Goal: Task Accomplishment & Management: Manage account settings

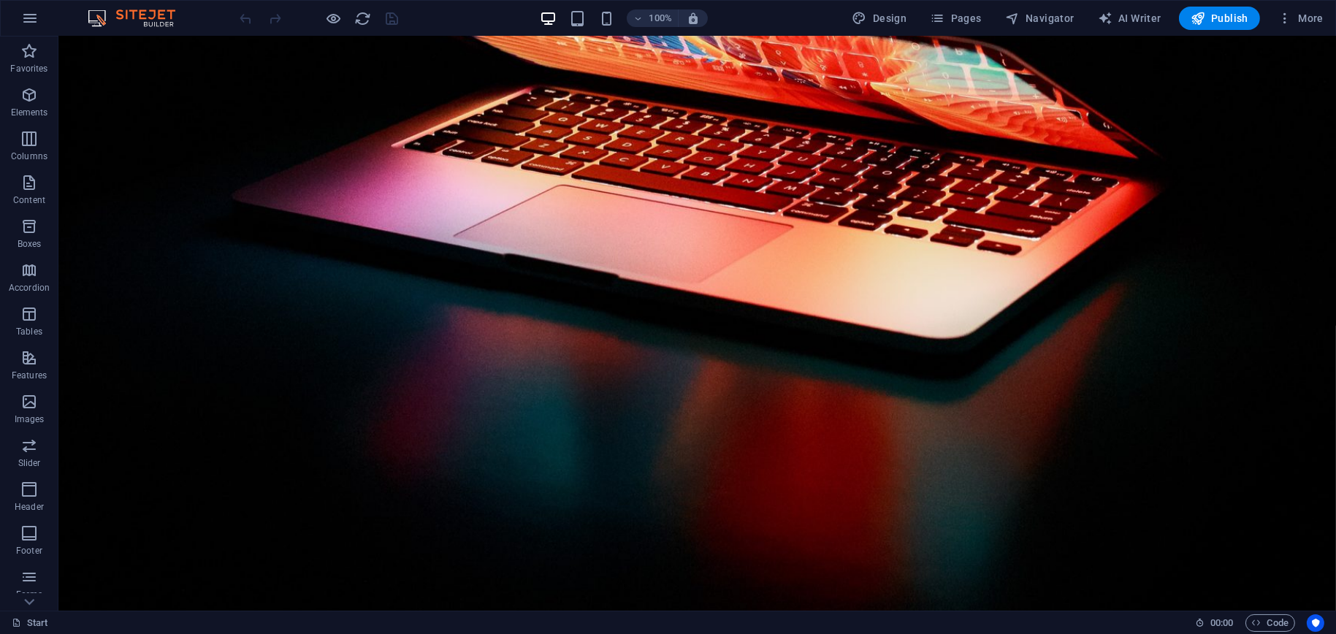
scroll to position [1534, 0]
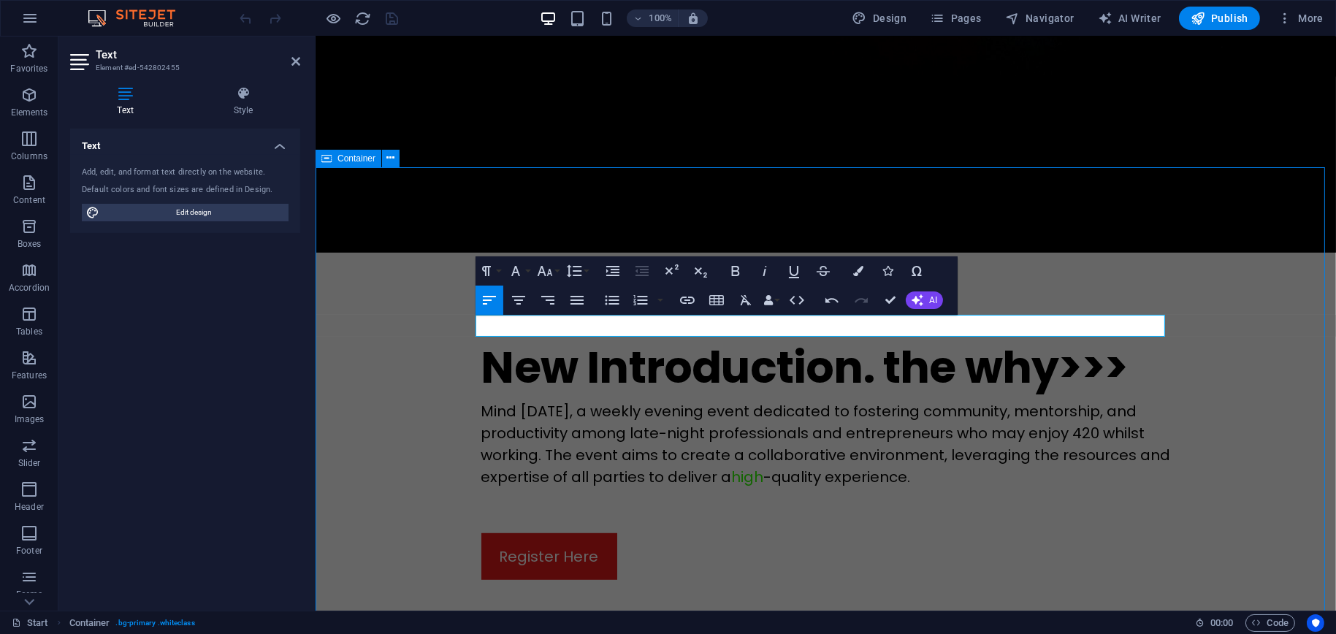
scroll to position [1503, 0]
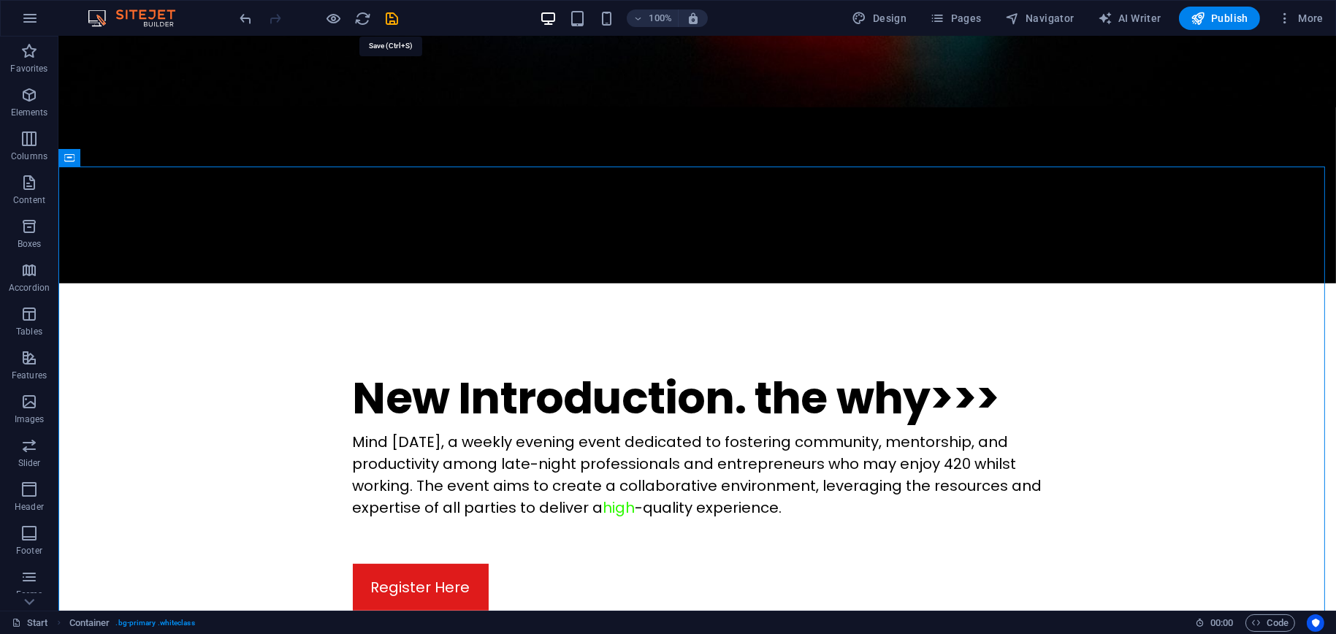
click at [394, 20] on icon "save" at bounding box center [392, 18] width 17 height 17
click at [1231, 18] on span "Publish" at bounding box center [1219, 18] width 58 height 15
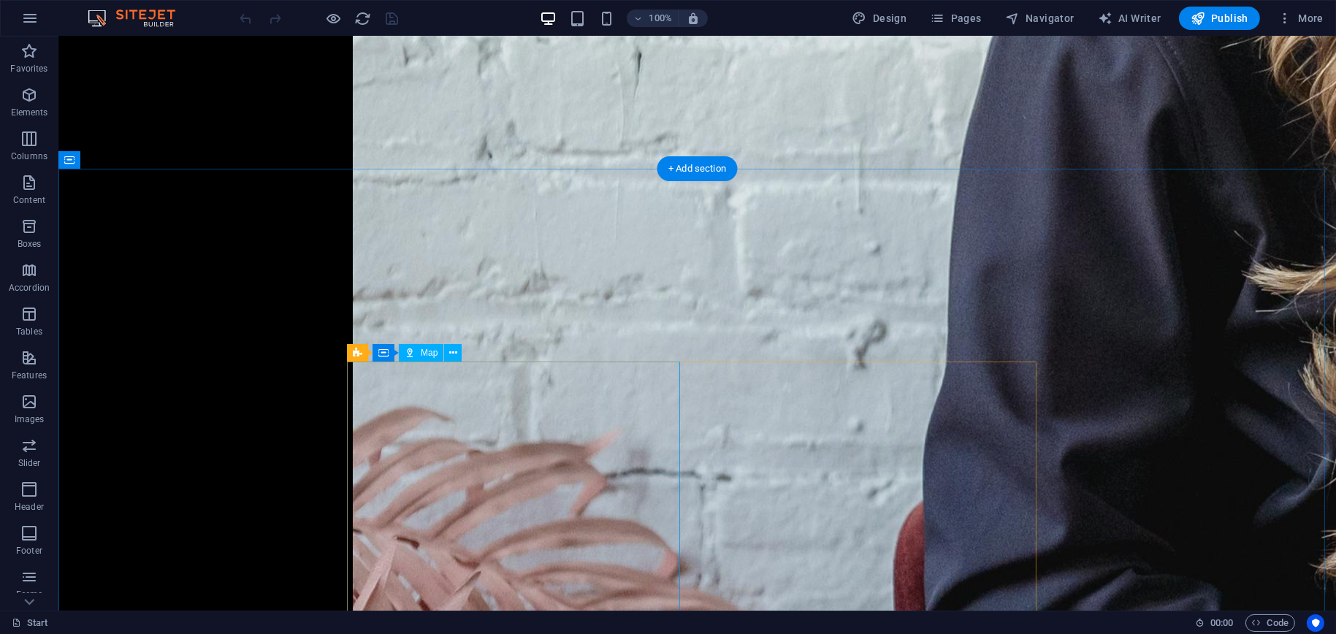
scroll to position [4382, 0]
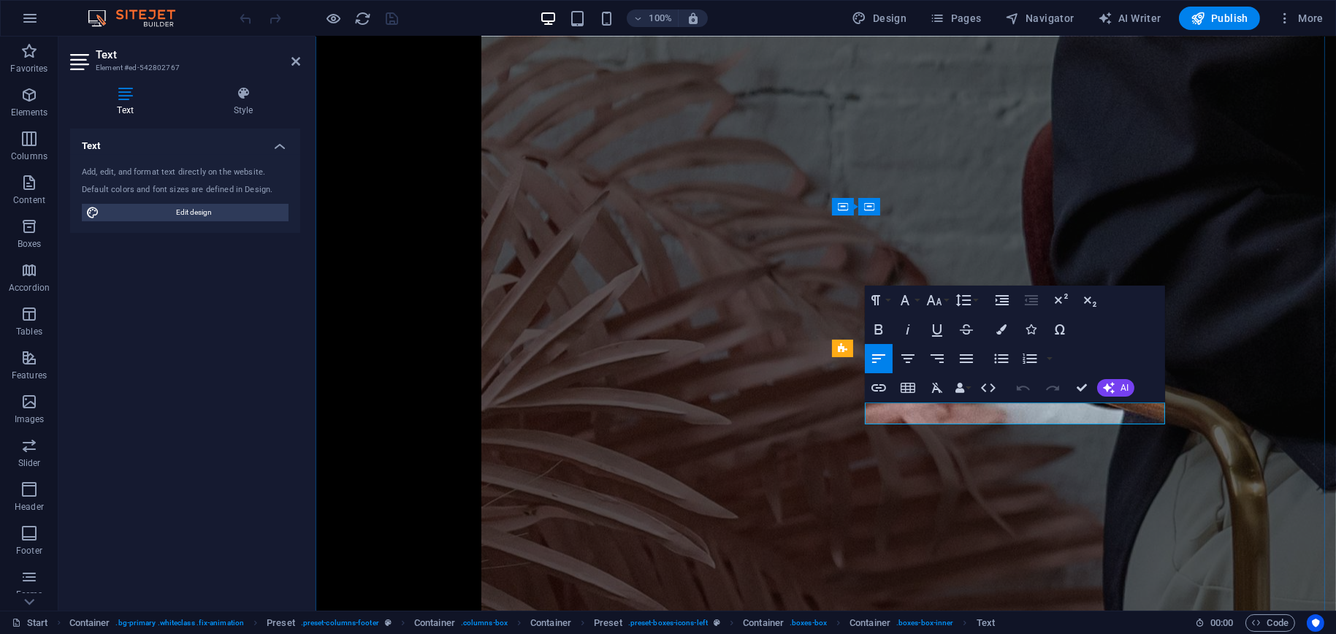
scroll to position [4541, 0]
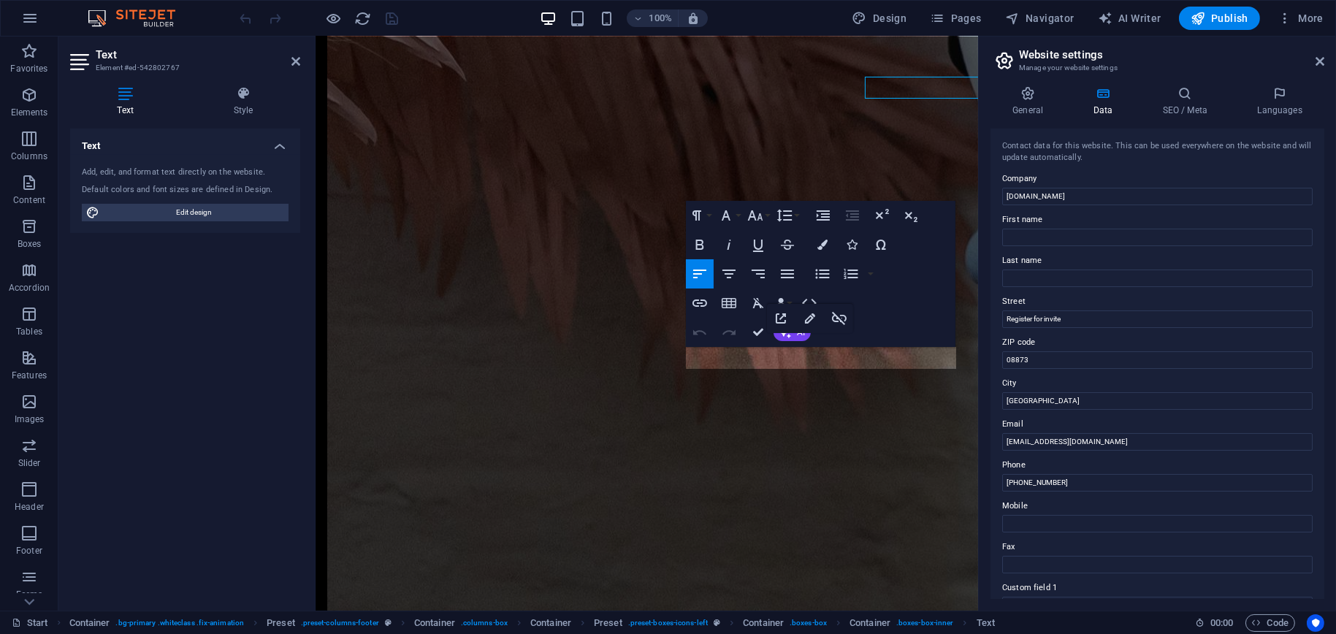
scroll to position [4811, 0]
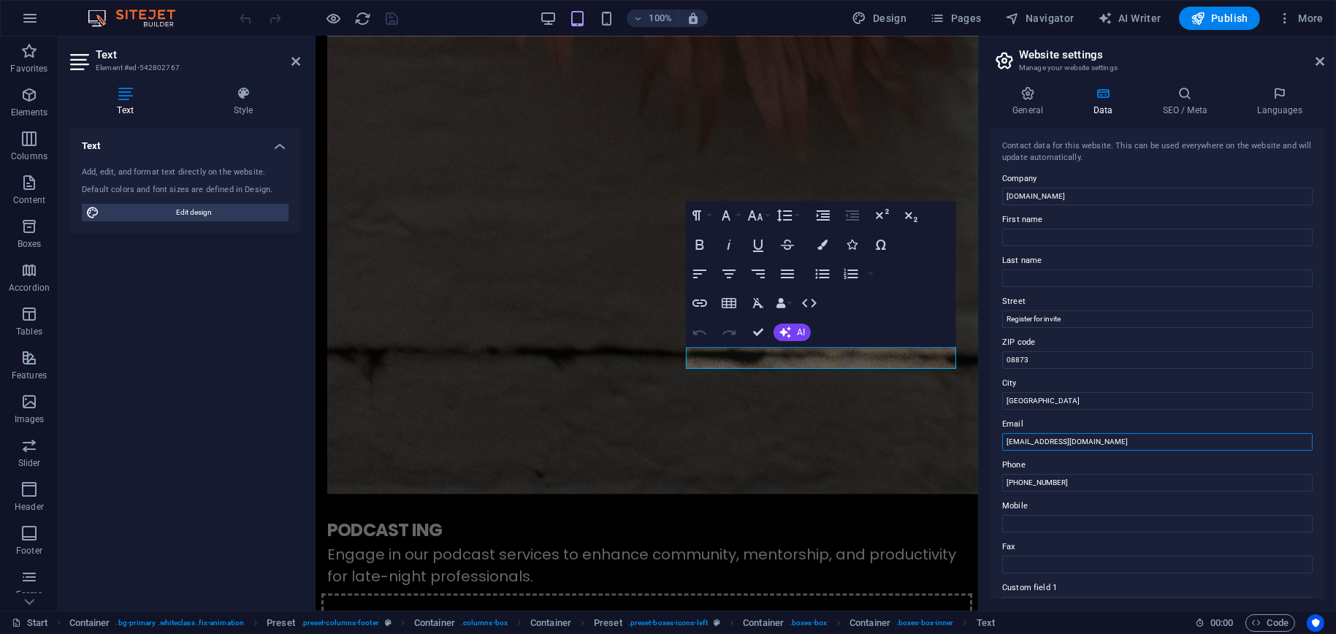
drag, startPoint x: 1135, startPoint y: 441, endPoint x: 988, endPoint y: 444, distance: 146.8
click at [988, 444] on div "General Data SEO / Meta Languages Website name [DOMAIN_NAME] Logo Drag files he…" at bounding box center [1157, 342] width 357 height 536
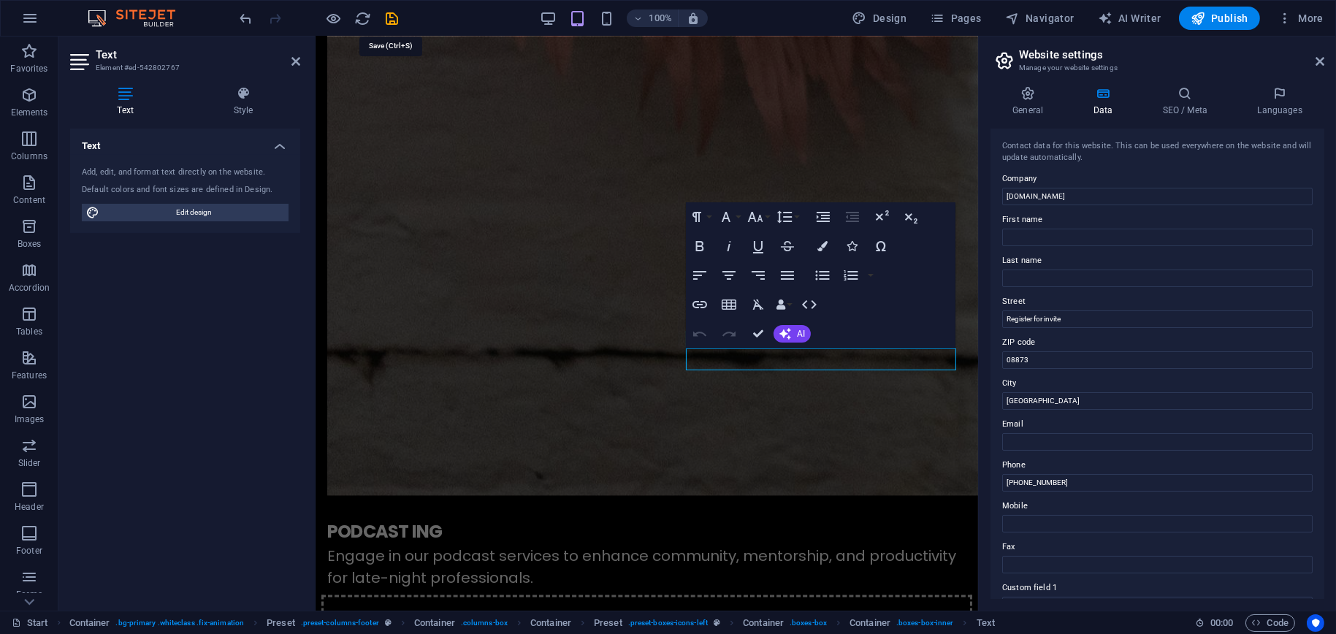
click at [388, 17] on icon "save" at bounding box center [392, 18] width 17 height 17
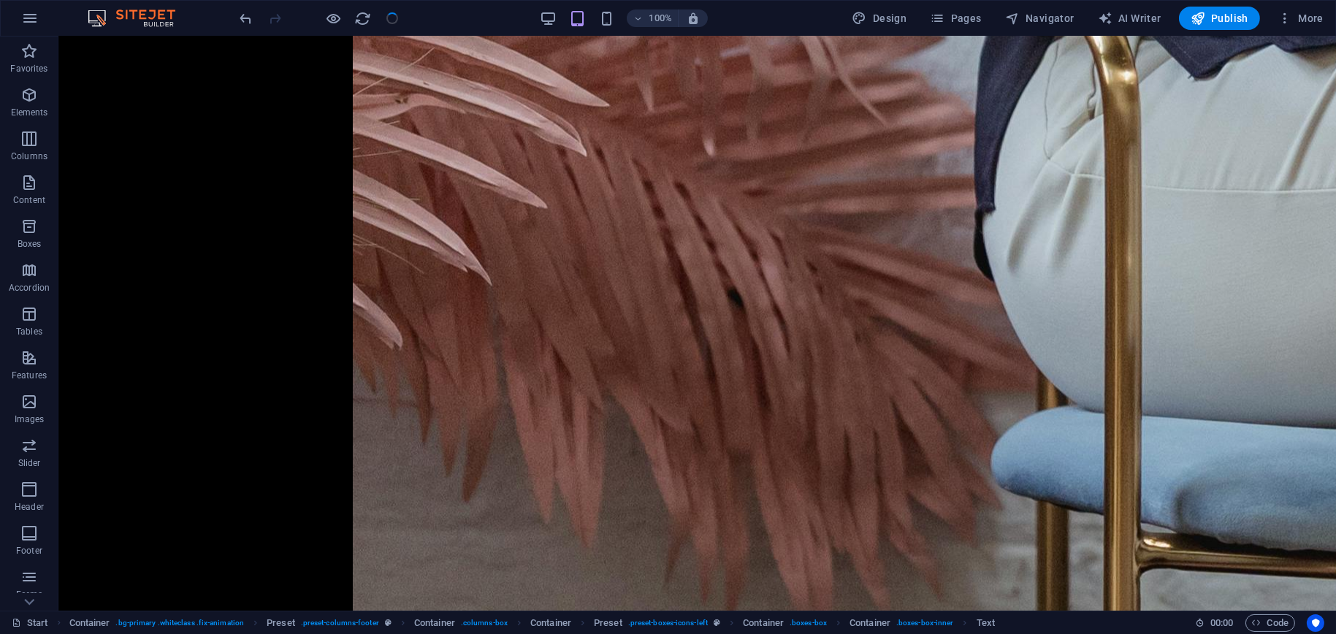
scroll to position [4496, 0]
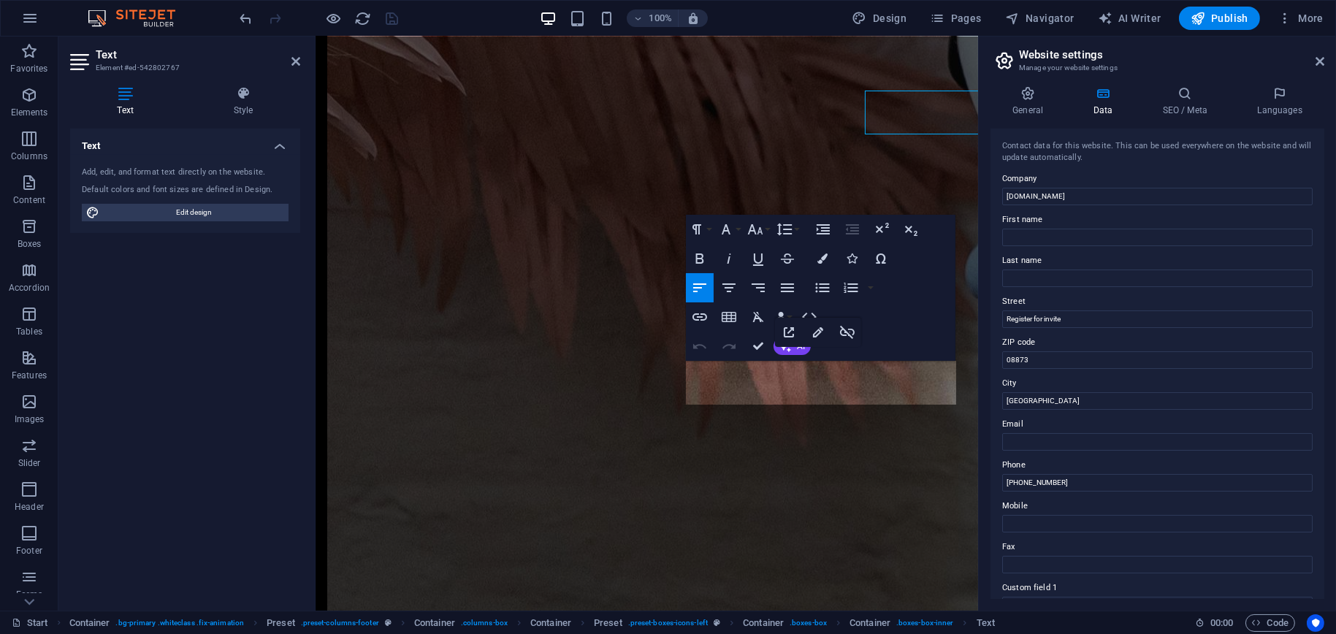
scroll to position [4798, 0]
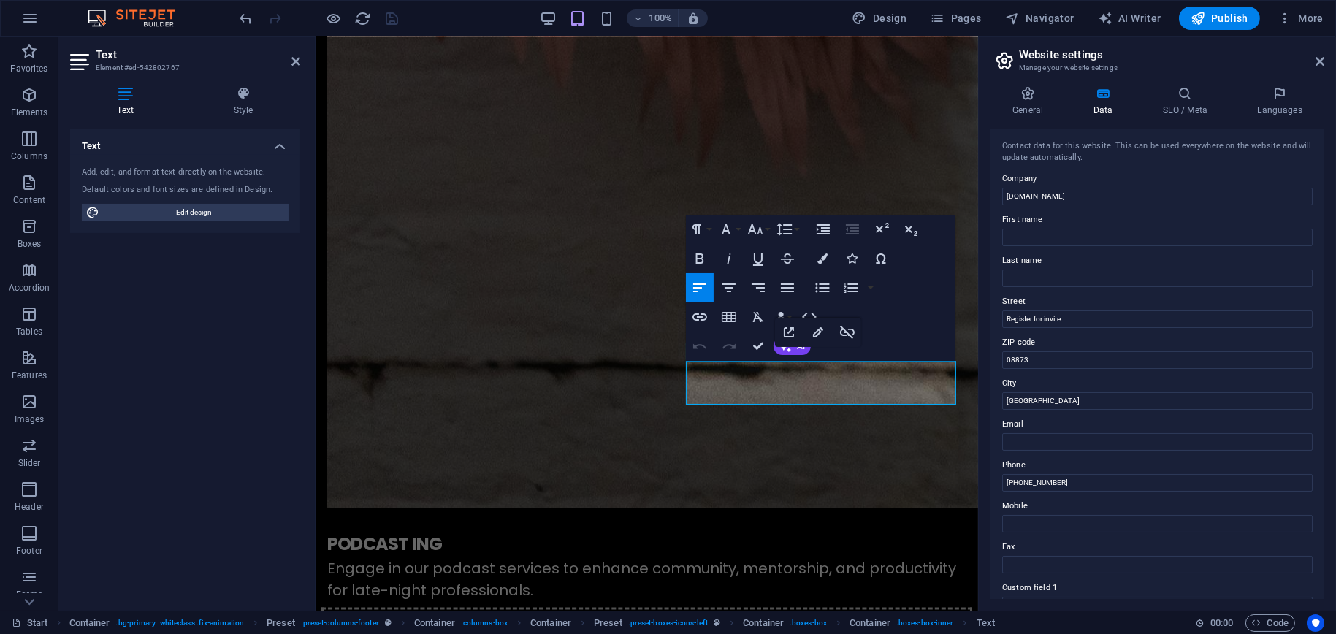
click at [1020, 370] on div "Contact data for this website. This can be used everywhere on the website and w…" at bounding box center [1157, 364] width 334 height 470
click at [1055, 438] on input "Email" at bounding box center [1157, 442] width 310 height 18
type input "REGISTER IS THE WAY"
click at [396, 18] on icon "save" at bounding box center [392, 18] width 17 height 17
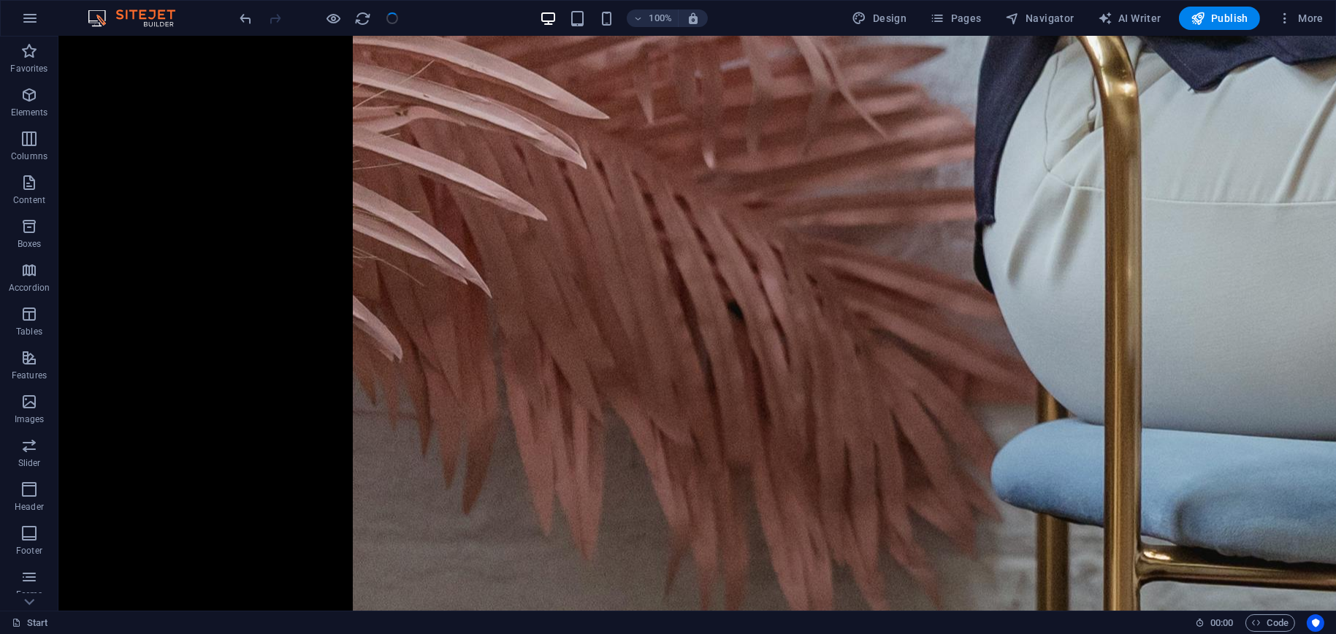
scroll to position [4482, 0]
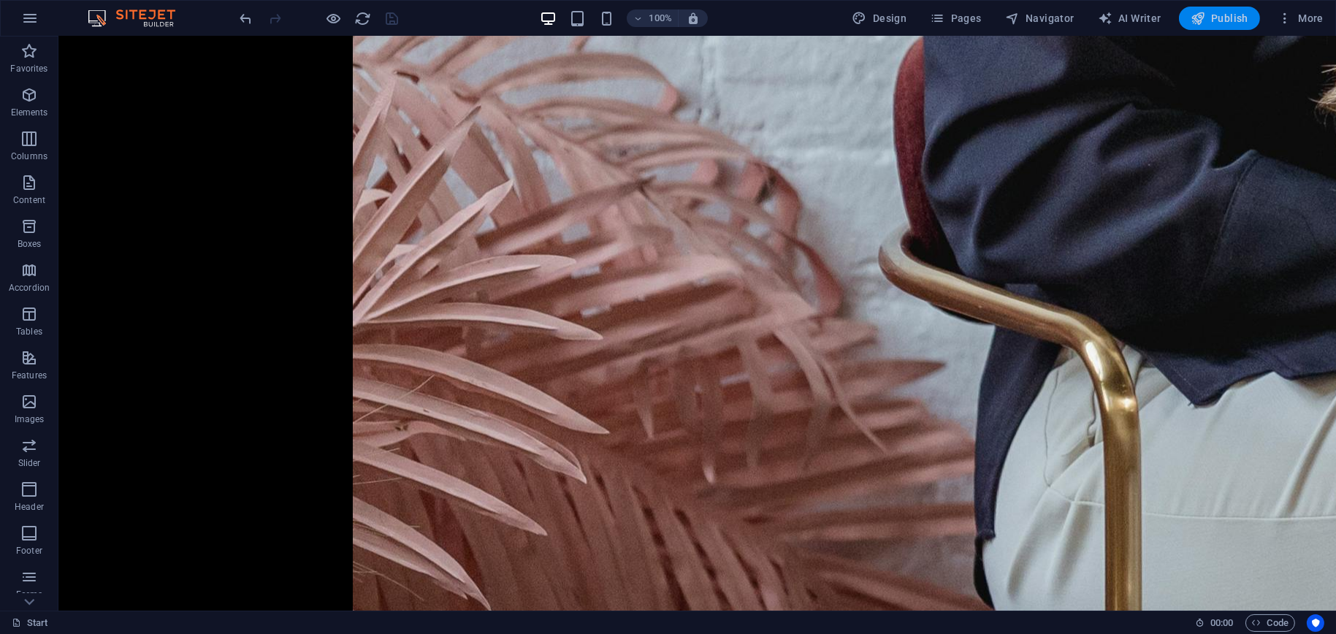
click at [1215, 20] on span "Publish" at bounding box center [1219, 18] width 58 height 15
